Goal: Task Accomplishment & Management: Complete application form

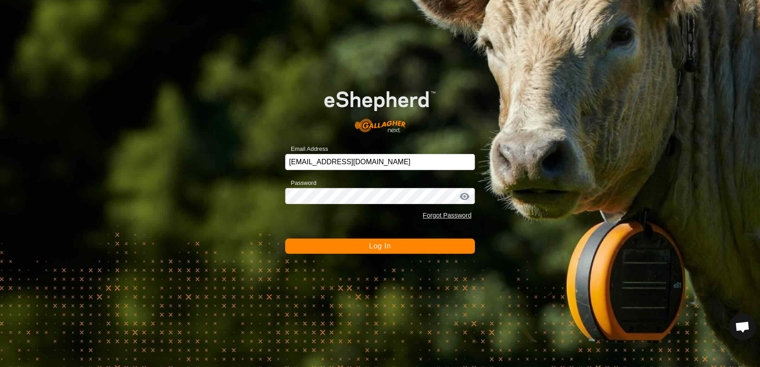
scroll to position [718, 0]
click at [374, 251] on button "Log In" at bounding box center [380, 246] width 190 height 15
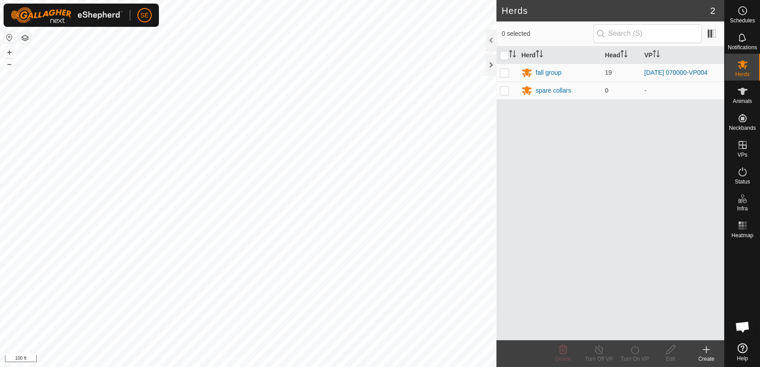
click at [710, 348] on icon at bounding box center [706, 349] width 11 height 11
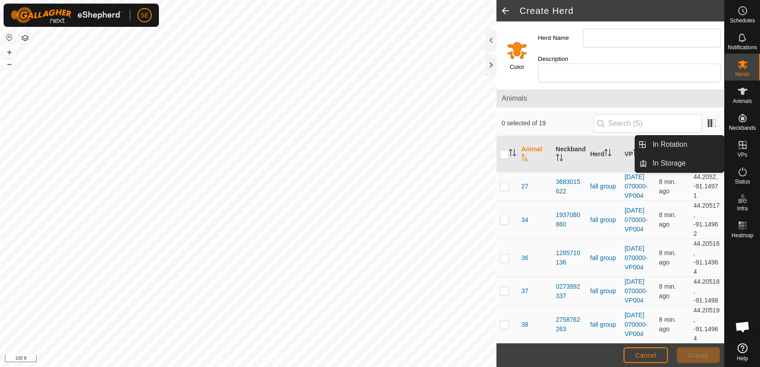
click at [740, 154] on span "VPs" at bounding box center [743, 154] width 10 height 5
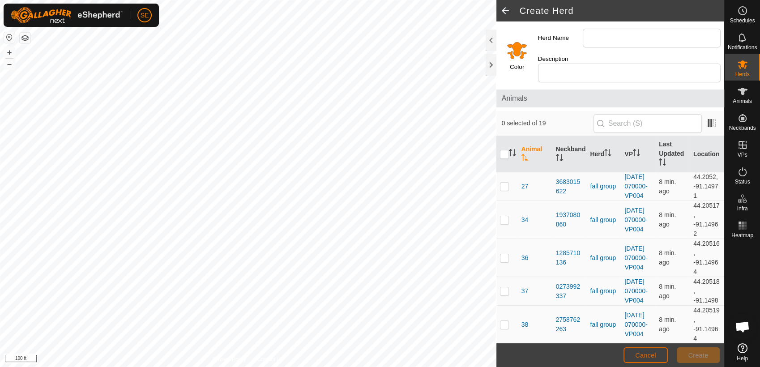
click at [636, 352] on span "Cancel" at bounding box center [646, 355] width 21 height 7
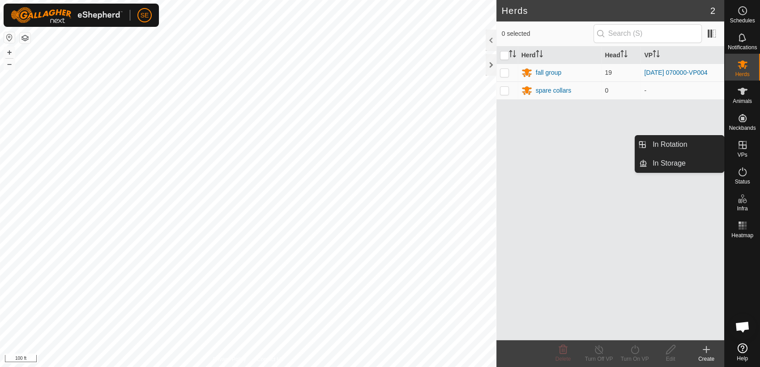
click at [742, 152] on span "VPs" at bounding box center [743, 154] width 10 height 5
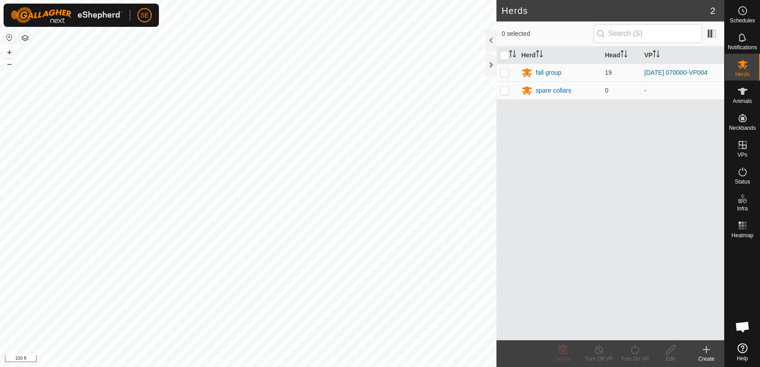
click at [705, 356] on div "Create" at bounding box center [707, 359] width 36 height 8
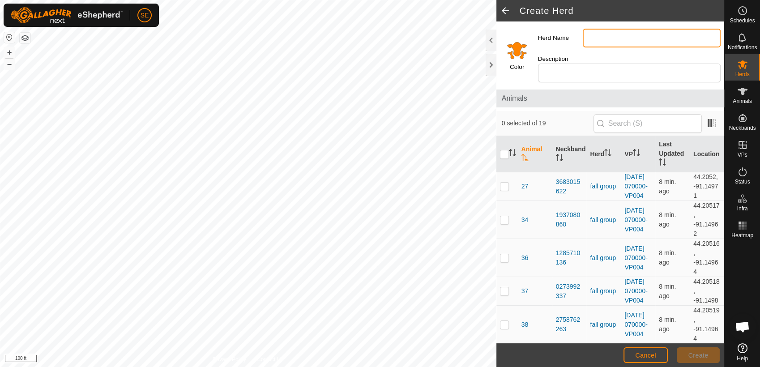
click at [619, 41] on input "Herd Name" at bounding box center [652, 38] width 138 height 19
type input "fall group"
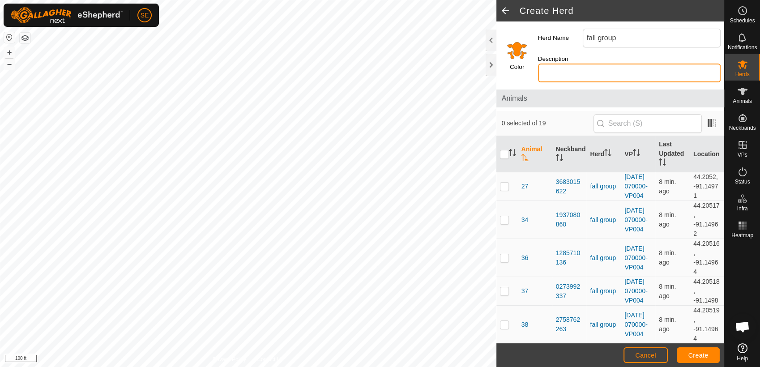
click at [620, 66] on input "Description" at bounding box center [629, 73] width 183 height 19
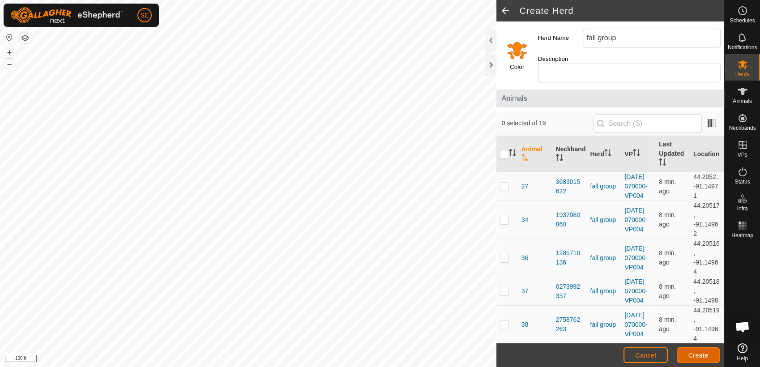
click at [697, 358] on span "Create" at bounding box center [699, 355] width 20 height 7
click at [507, 12] on span at bounding box center [506, 10] width 18 height 21
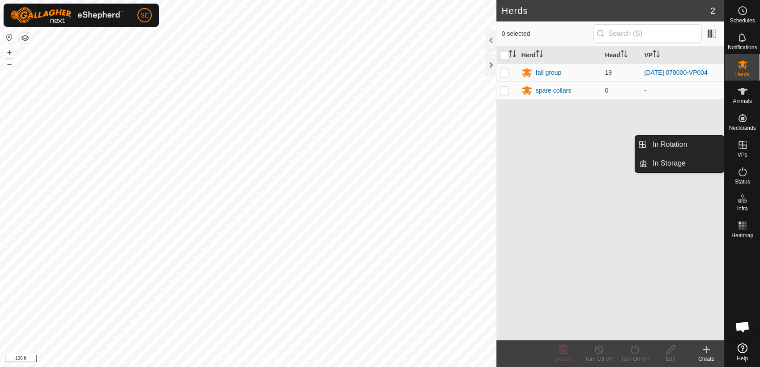
click at [747, 152] on span "VPs" at bounding box center [743, 154] width 10 height 5
click at [685, 143] on link "In Rotation" at bounding box center [686, 145] width 77 height 18
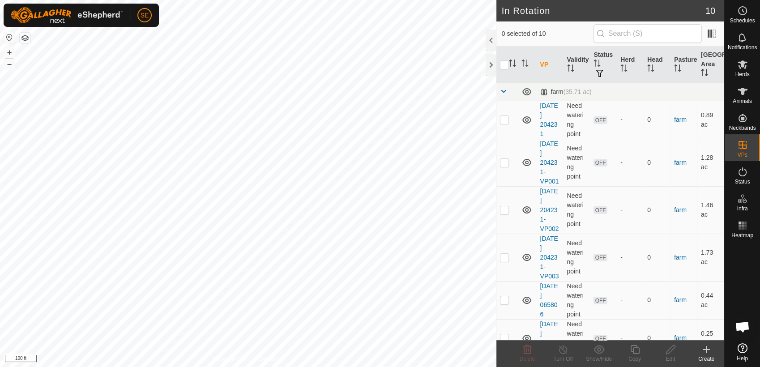
click at [704, 352] on icon at bounding box center [706, 349] width 11 height 11
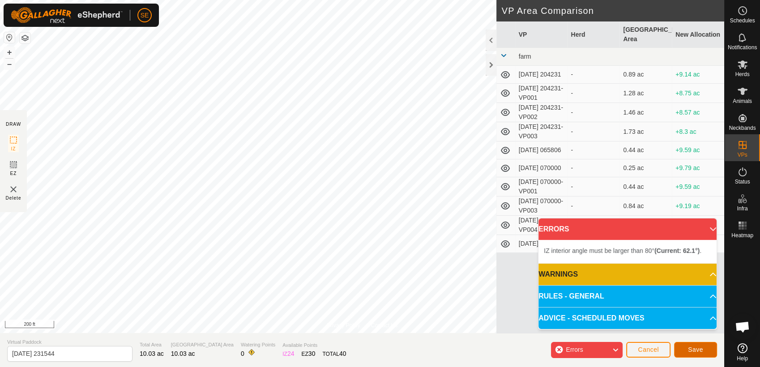
click at [696, 348] on span "Save" at bounding box center [695, 349] width 15 height 7
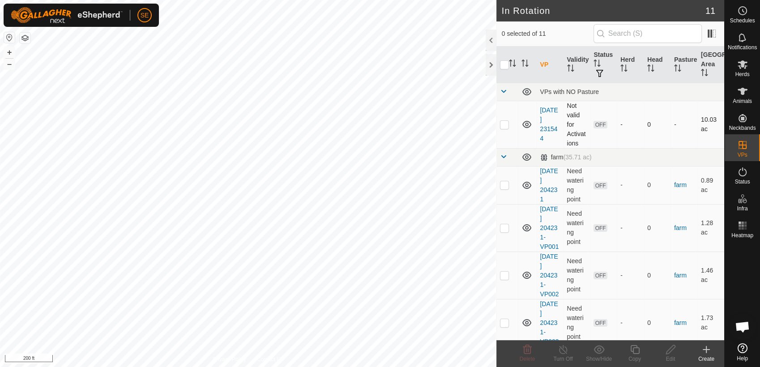
click at [505, 122] on p-checkbox at bounding box center [504, 124] width 9 height 7
checkbox input "true"
click at [673, 349] on icon at bounding box center [671, 349] width 11 height 11
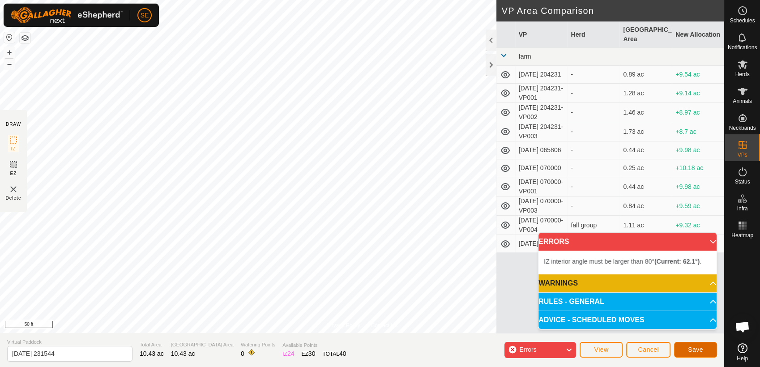
click at [697, 347] on span "Save" at bounding box center [695, 349] width 15 height 7
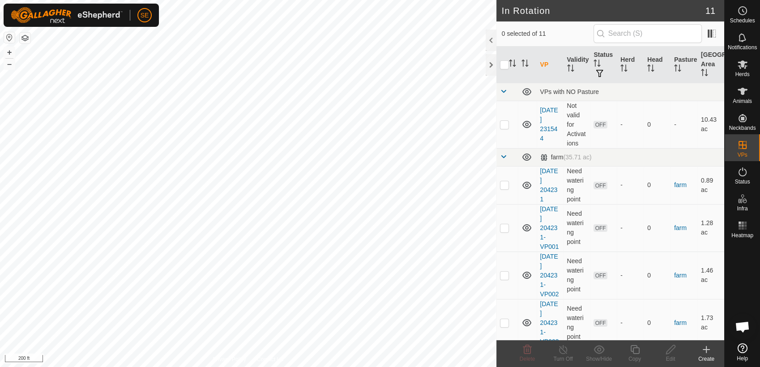
click at [706, 353] on icon at bounding box center [706, 349] width 11 height 11
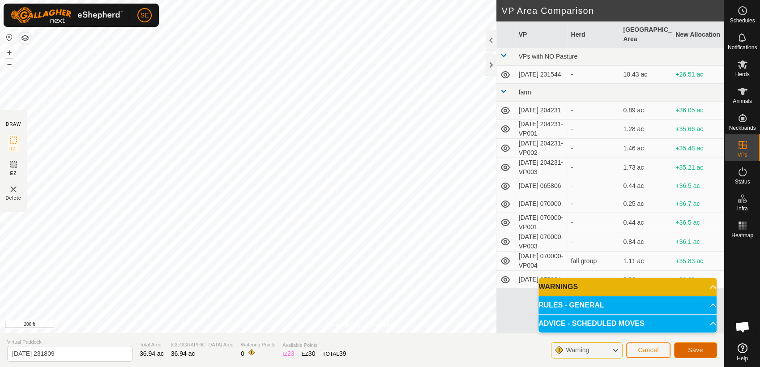
click at [703, 353] on button "Save" at bounding box center [695, 351] width 43 height 16
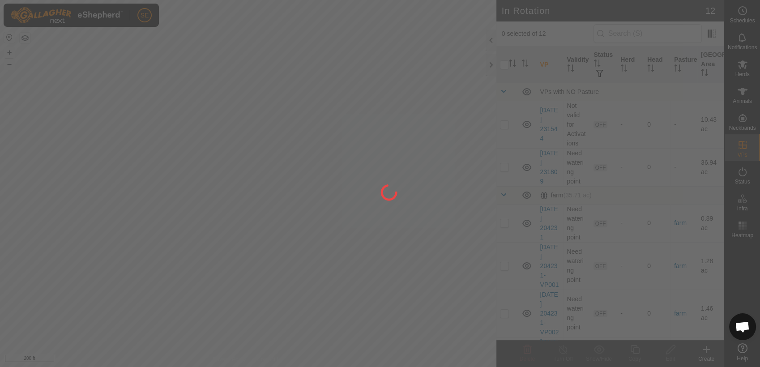
click at [414, 149] on div "SE Schedules Notifications Herds Animals Neckbands VPs Status Infra Heatmap Hel…" at bounding box center [380, 183] width 760 height 367
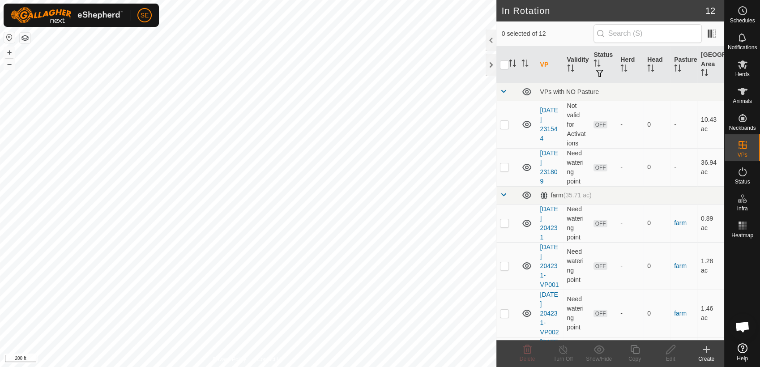
scroll to position [718, 0]
